Goal: Navigation & Orientation: Find specific page/section

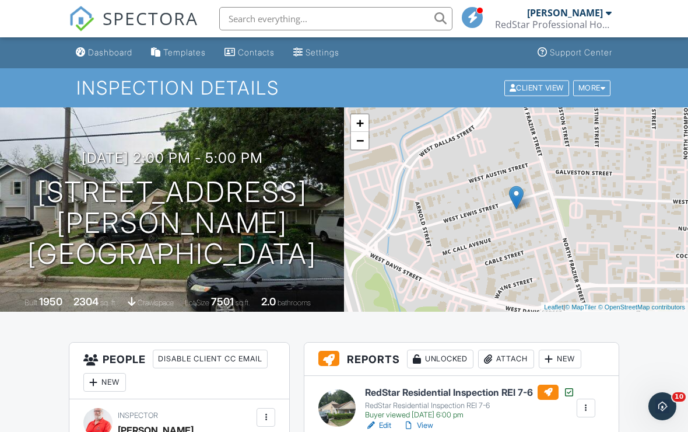
click at [113, 55] on div "Dashboard" at bounding box center [110, 52] width 44 height 10
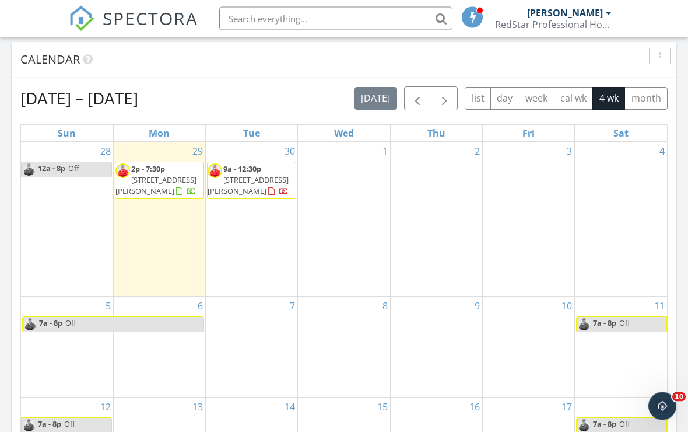
scroll to position [428, 0]
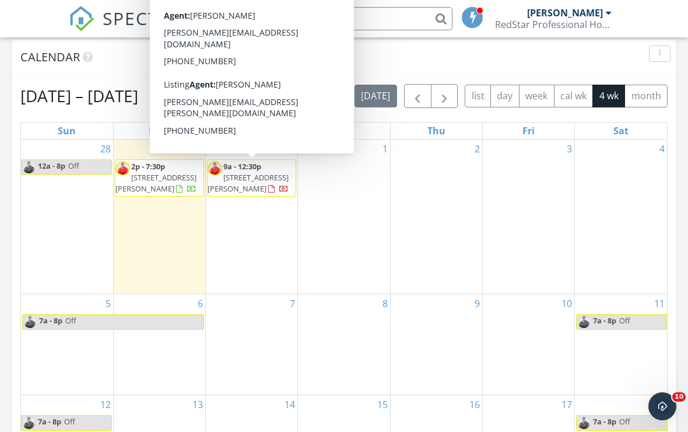
click at [247, 177] on span "[STREET_ADDRESS][PERSON_NAME]" at bounding box center [248, 183] width 81 height 22
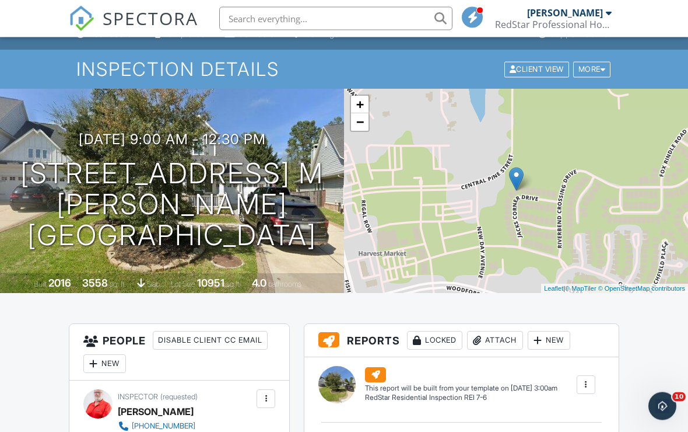
scroll to position [8, 0]
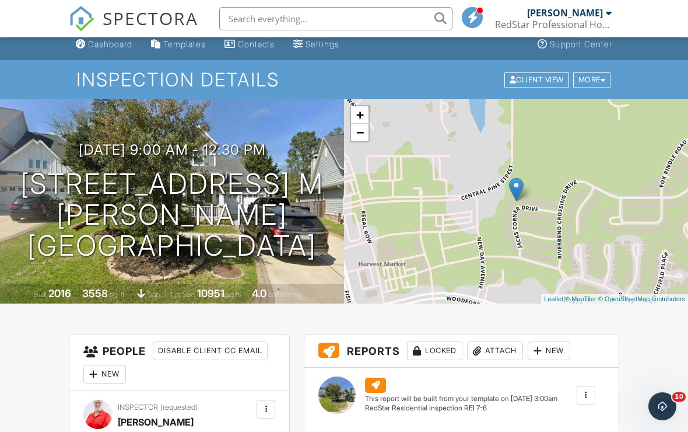
click at [365, 129] on link "−" at bounding box center [359, 132] width 17 height 17
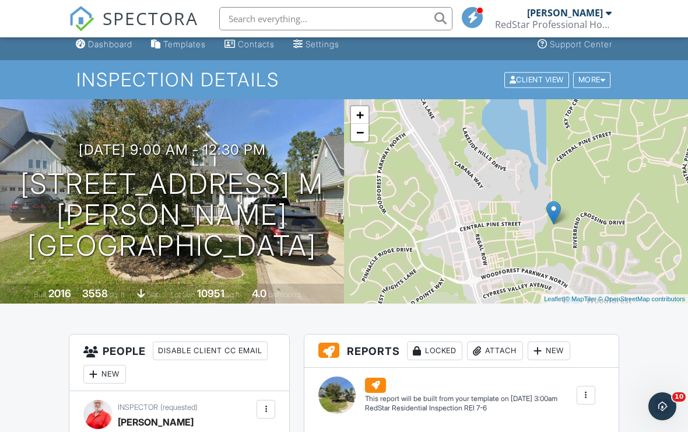
click at [364, 138] on link "−" at bounding box center [359, 132] width 17 height 17
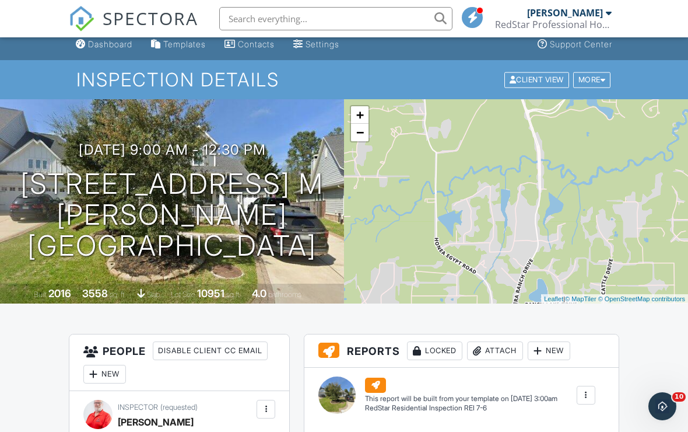
click at [111, 51] on link "Dashboard" at bounding box center [104, 45] width 66 height 22
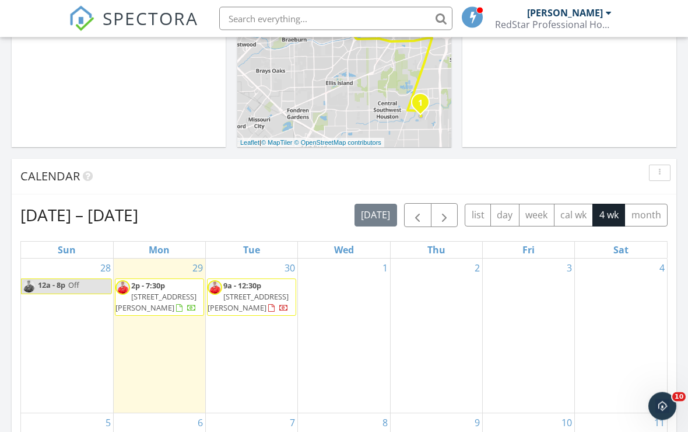
scroll to position [309, 0]
click at [572, 328] on div "3" at bounding box center [529, 335] width 92 height 155
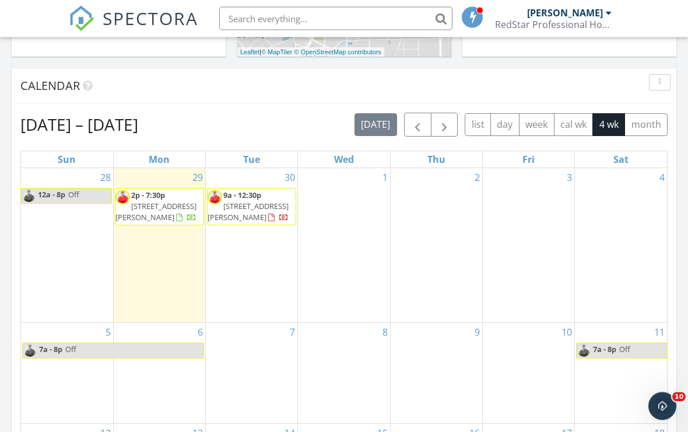
scroll to position [400, 0]
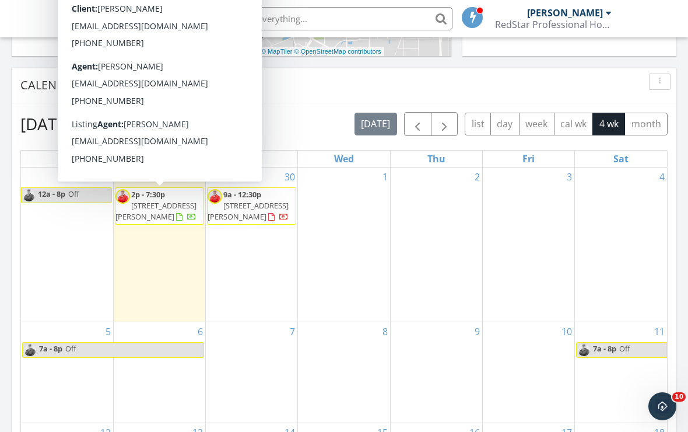
click at [143, 197] on span "2p - 7:30p" at bounding box center [148, 194] width 34 height 10
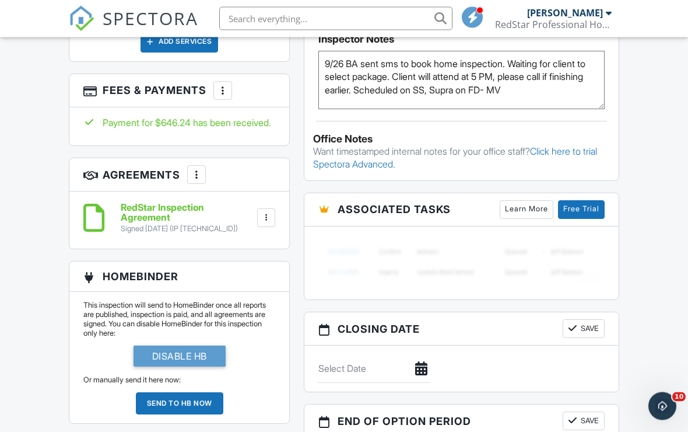
scroll to position [789, 0]
